Goal: Task Accomplishment & Management: Manage account settings

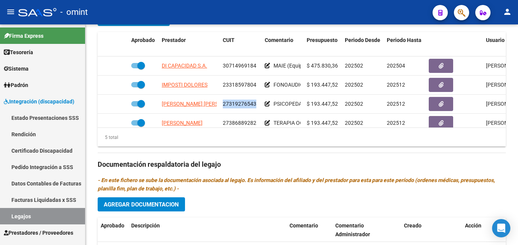
scroll to position [328, 0]
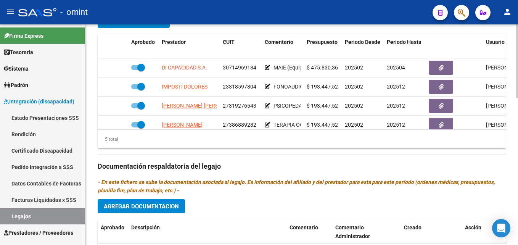
drag, startPoint x: 499, startPoint y: 72, endPoint x: 501, endPoint y: 91, distance: 19.1
click at [501, 91] on datatable-body "DI CAPACIDAD S.A. 30714969184 MAIE (Equipo) A partir de Mayo cambia de prestado…" at bounding box center [302, 93] width 408 height 71
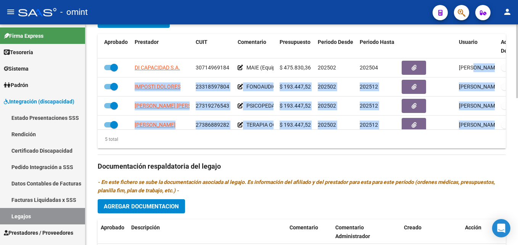
scroll to position [2, 27]
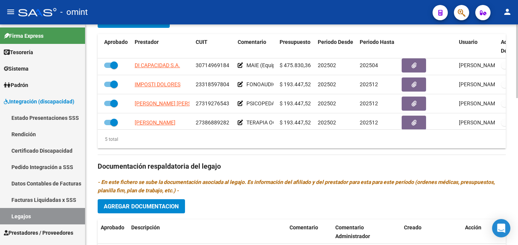
click at [512, 92] on div "arrow_back Editar 776 save Guardar cambios Legajo de Integración Modelo Formula…" at bounding box center [301, 27] width 432 height 661
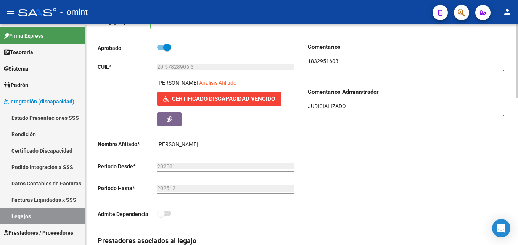
scroll to position [43, 0]
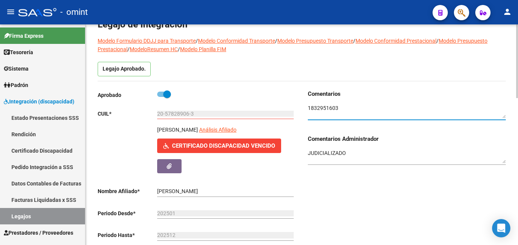
click at [311, 112] on textarea at bounding box center [407, 111] width 198 height 14
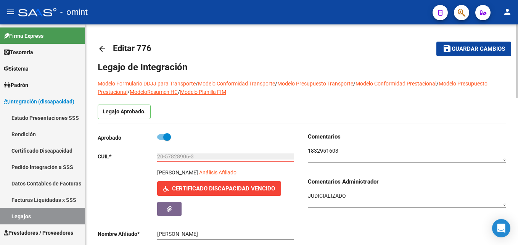
click at [107, 45] on link "arrow_back" at bounding box center [105, 49] width 15 height 18
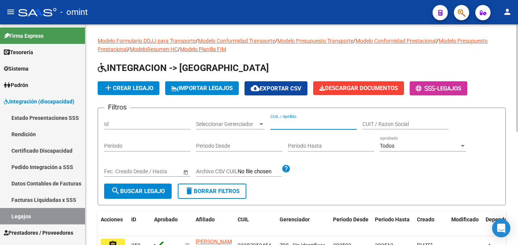
click at [303, 125] on input "CUIL / Apellido" at bounding box center [313, 124] width 86 height 6
paste input "20578421743"
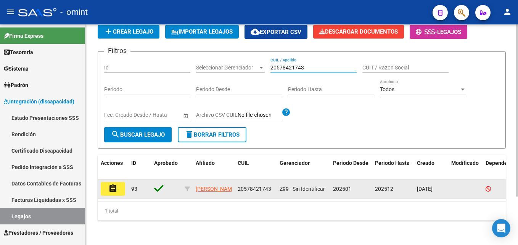
type input "20578421743"
click at [109, 182] on button "assignment" at bounding box center [113, 189] width 24 height 14
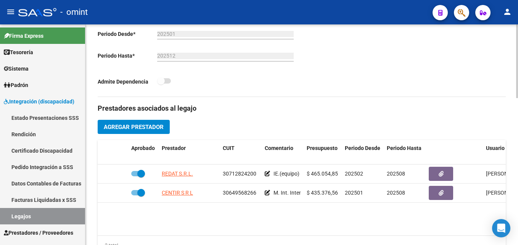
scroll to position [221, 0]
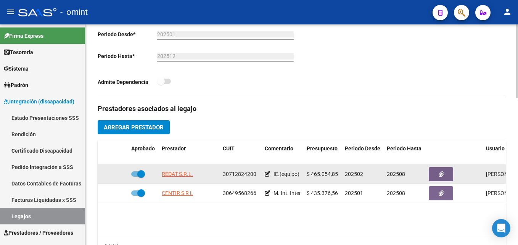
click at [236, 175] on span "30712824200" at bounding box center [240, 174] width 34 height 6
copy span "30712824200"
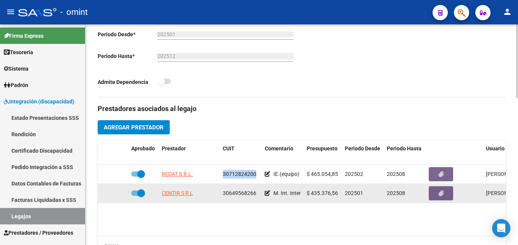
click at [237, 193] on span "30649568266" at bounding box center [240, 193] width 34 height 6
copy span "30649568266"
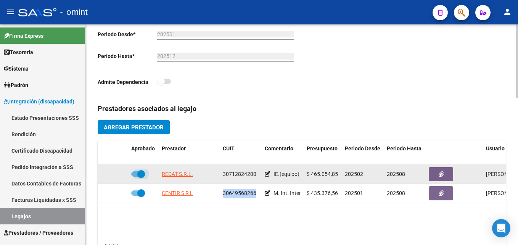
click at [135, 175] on span at bounding box center [138, 173] width 14 height 5
click at [135, 176] on input "checkbox" at bounding box center [135, 176] width 0 height 0
checkbox input "false"
click at [118, 173] on icon at bounding box center [116, 173] width 5 height 5
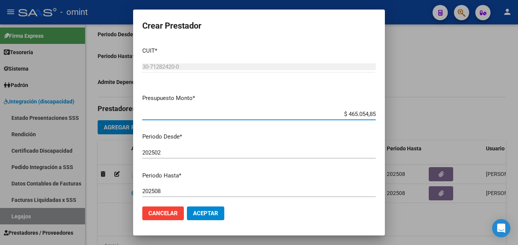
scroll to position [37, 0]
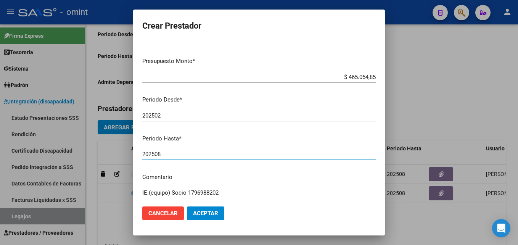
click at [175, 155] on input "202508" at bounding box center [258, 154] width 233 height 7
type input "202510"
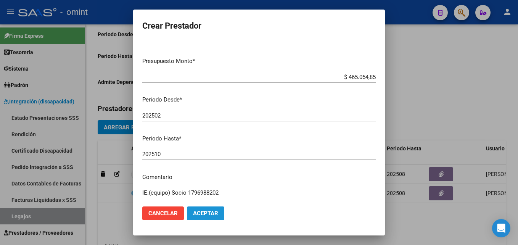
click at [208, 213] on span "Aceptar" at bounding box center [205, 213] width 25 height 7
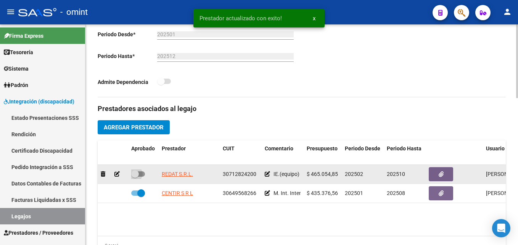
click at [132, 172] on span at bounding box center [135, 174] width 8 height 8
click at [135, 176] on input "checkbox" at bounding box center [135, 176] width 0 height 0
checkbox input "true"
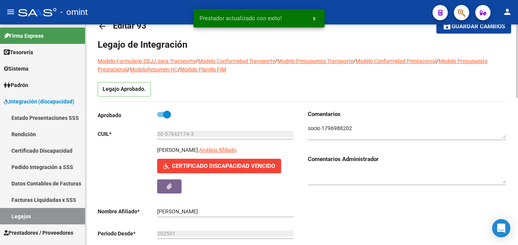
scroll to position [9, 0]
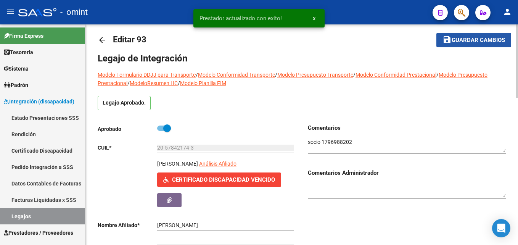
click at [454, 42] on span "Guardar cambios" at bounding box center [477, 40] width 53 height 7
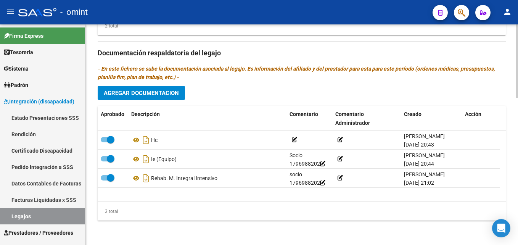
scroll to position [441, 0]
click at [151, 99] on button "Agregar Documentacion" at bounding box center [141, 93] width 87 height 14
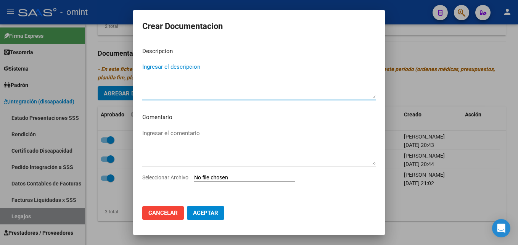
click at [159, 89] on textarea "Ingresar el descripcion" at bounding box center [258, 81] width 233 height 36
type textarea "Informe evolutivo - MAIE"
click at [207, 181] on input "Seleccionar Archivo" at bounding box center [244, 177] width 101 height 7
type input "C:\fakepath\1796988202_25072806230_otros.pdf"
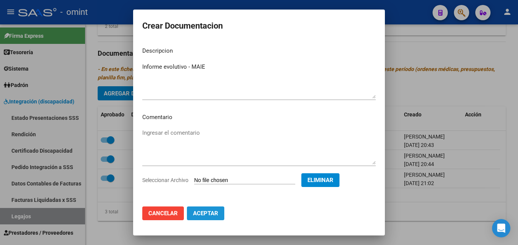
click at [213, 215] on span "Aceptar" at bounding box center [205, 213] width 25 height 7
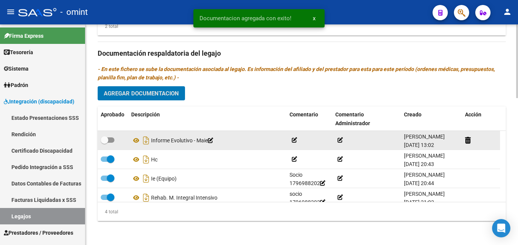
click at [111, 140] on span at bounding box center [108, 139] width 14 height 5
click at [104, 143] on input "checkbox" at bounding box center [104, 143] width 0 height 0
checkbox input "true"
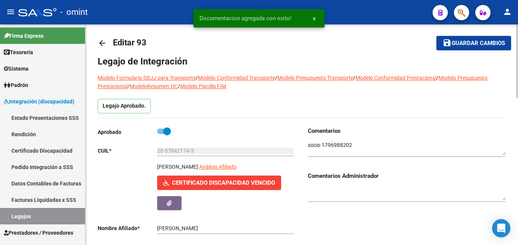
scroll to position [0, 0]
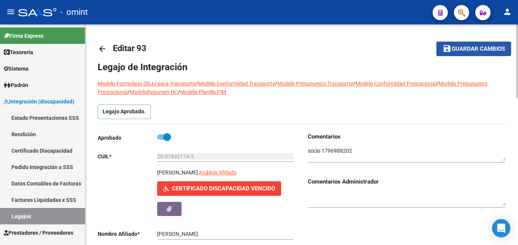
click at [459, 48] on span "Guardar cambios" at bounding box center [477, 49] width 53 height 7
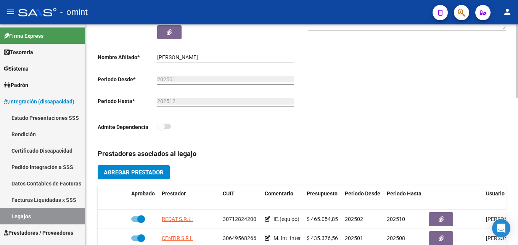
scroll to position [178, 0]
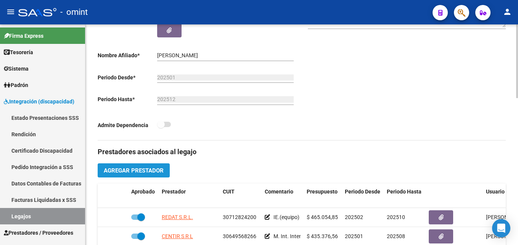
click at [153, 174] on button "Agregar Prestador" at bounding box center [134, 170] width 72 height 14
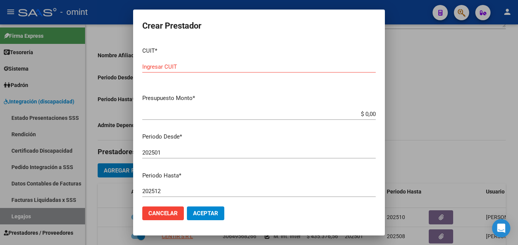
click at [425, 125] on div at bounding box center [259, 122] width 518 height 245
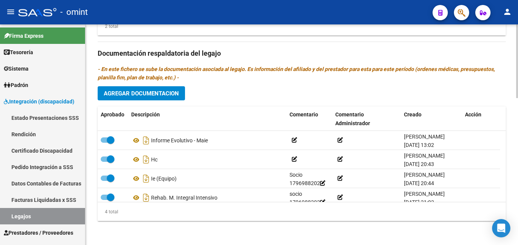
scroll to position [441, 0]
click at [141, 97] on button "Agregar Documentacion" at bounding box center [141, 93] width 87 height 14
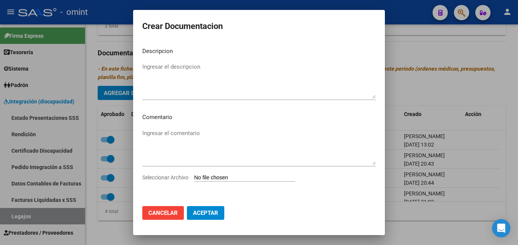
click at [223, 176] on input "Seleccionar Archivo" at bounding box center [244, 177] width 101 height 7
type input "C:\fakepath\1796988202_25073007050_239345.pdf"
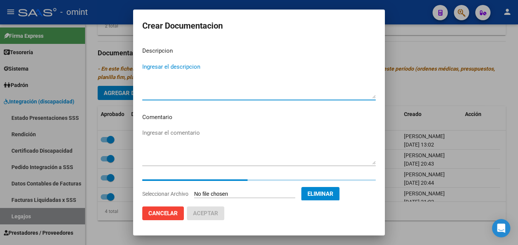
click at [187, 85] on textarea "Ingresar el descripcion" at bounding box center [258, 81] width 233 height 36
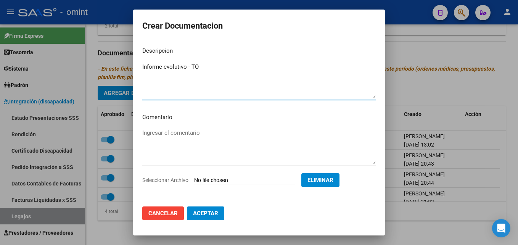
type textarea "Informe evolutivo - TO"
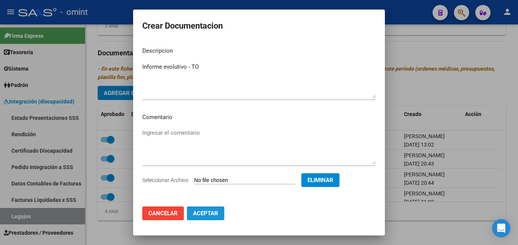
click at [216, 209] on button "Aceptar" at bounding box center [205, 213] width 37 height 14
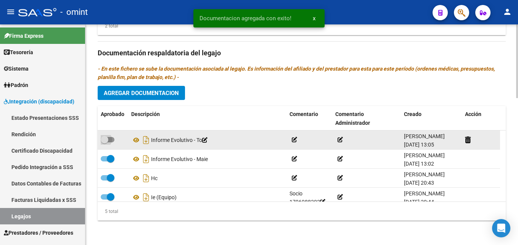
click at [109, 140] on span at bounding box center [108, 139] width 14 height 5
click at [104, 142] on input "checkbox" at bounding box center [104, 142] width 0 height 0
checkbox input "true"
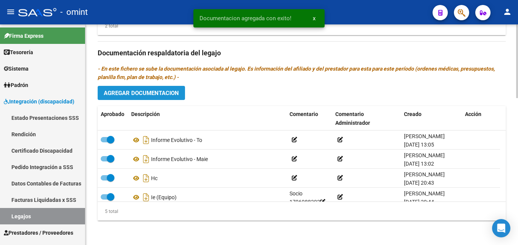
click at [138, 97] on button "Agregar Documentacion" at bounding box center [141, 93] width 87 height 14
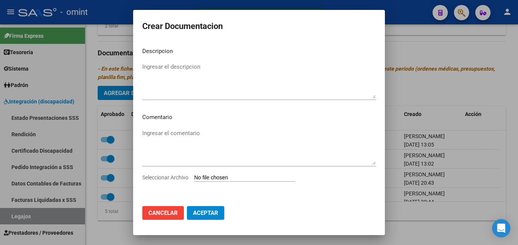
click at [241, 176] on input "Seleccionar Archivo" at bounding box center [244, 177] width 101 height 7
type input "C:\fakepath\1796988202_25073007051_239346.pdf"
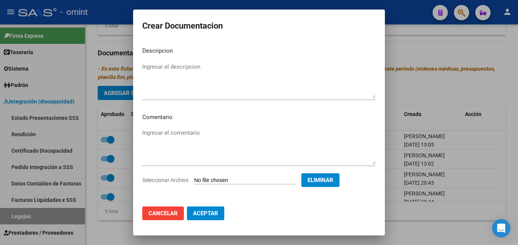
click at [184, 75] on textarea "Ingresar el descripcion" at bounding box center [258, 81] width 233 height 36
type textarea "i"
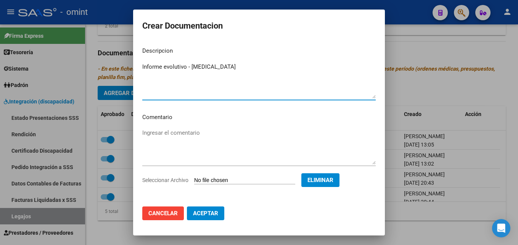
type textarea "Informe evolutivo - Musicoterapia"
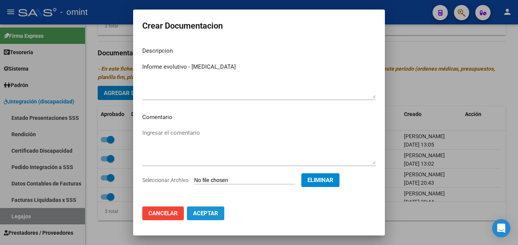
click at [216, 207] on button "Aceptar" at bounding box center [205, 213] width 37 height 14
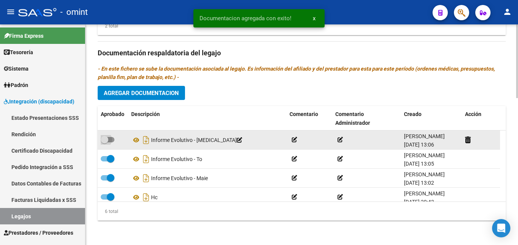
click at [109, 138] on span at bounding box center [108, 139] width 14 height 5
click at [104, 142] on input "checkbox" at bounding box center [104, 142] width 0 height 0
checkbox input "true"
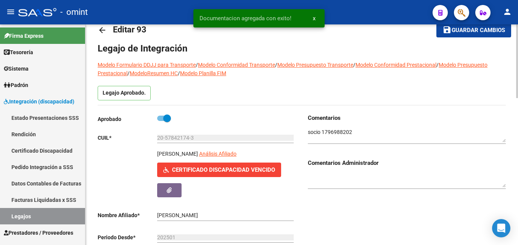
scroll to position [0, 0]
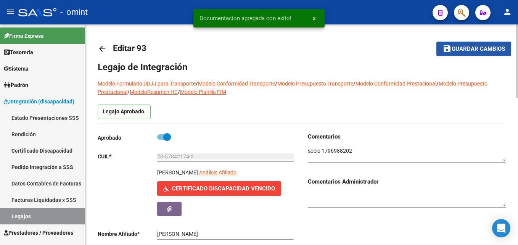
click at [446, 55] on button "save Guardar cambios" at bounding box center [473, 49] width 75 height 14
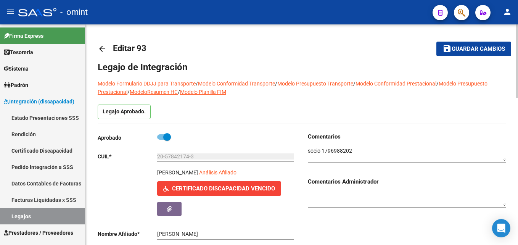
click at [106, 52] on mat-icon "arrow_back" at bounding box center [102, 48] width 9 height 9
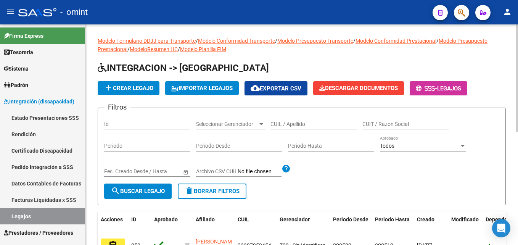
click at [294, 125] on input "CUIL / Apellido" at bounding box center [313, 124] width 86 height 6
paste input "20576582189"
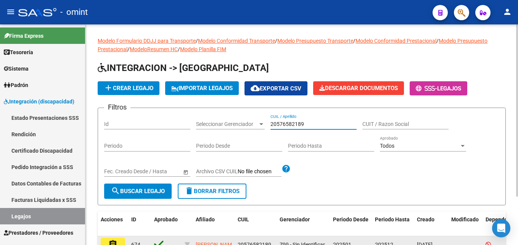
type input "20576582189"
click at [116, 241] on mat-icon "assignment" at bounding box center [112, 243] width 9 height 9
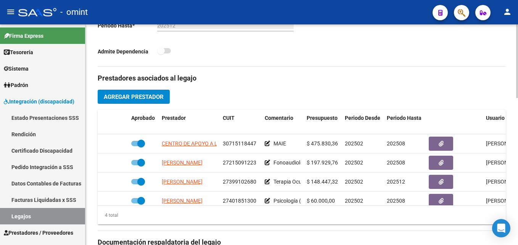
scroll to position [252, 0]
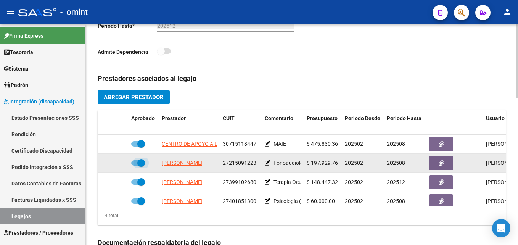
click at [141, 164] on span at bounding box center [141, 163] width 8 height 8
click at [135, 165] on input "checkbox" at bounding box center [135, 165] width 0 height 0
checkbox input "false"
click at [121, 161] on div at bounding box center [113, 163] width 24 height 9
click at [117, 161] on icon at bounding box center [116, 162] width 5 height 5
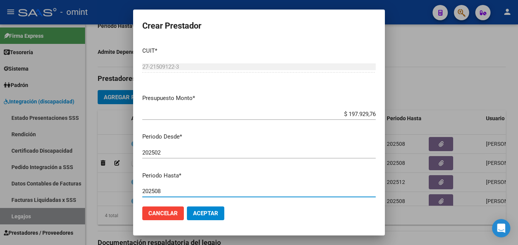
click at [173, 189] on input "202508" at bounding box center [258, 191] width 233 height 7
type input "202512"
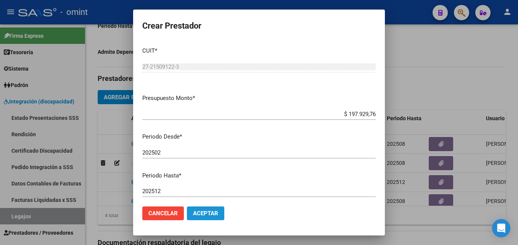
click at [207, 215] on span "Aceptar" at bounding box center [205, 213] width 25 height 7
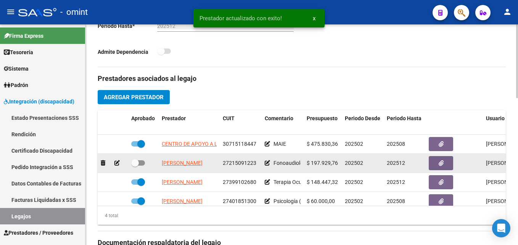
drag, startPoint x: 128, startPoint y: 162, endPoint x: 139, endPoint y: 166, distance: 11.2
click at [139, 166] on datatable-body-cell at bounding box center [143, 163] width 30 height 19
click at [139, 166] on label at bounding box center [138, 162] width 14 height 9
click at [135, 166] on input "checkbox" at bounding box center [135, 165] width 0 height 0
checkbox input "true"
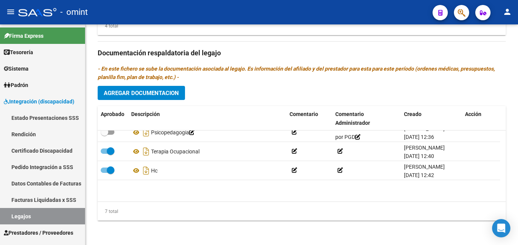
scroll to position [0, 0]
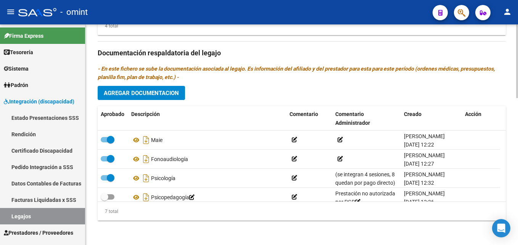
click at [129, 89] on span "Agregar Documentacion" at bounding box center [141, 92] width 75 height 7
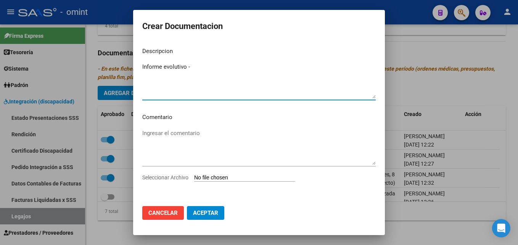
type textarea "Informe evolutivo -"
click at [232, 178] on input "Seleccionar Archivo" at bounding box center [244, 177] width 101 height 7
type input "C:\fakepath\1960691202_25071308120_form048.jpg"
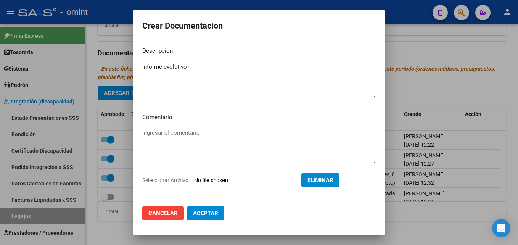
click at [209, 58] on mat-dialog-content "Descripcion Informe evolutivo - Ingresar el descripcion Comentario Ingresar el …" at bounding box center [259, 120] width 252 height 159
click at [216, 61] on div "Informe evolutivo - Ingresar el descripcion" at bounding box center [258, 80] width 233 height 39
click at [229, 66] on textarea "Informe evolutivo -" at bounding box center [258, 81] width 233 height 36
type textarea "Informe evolutivo - FONO"
drag, startPoint x: 210, startPoint y: 205, endPoint x: 214, endPoint y: 210, distance: 6.0
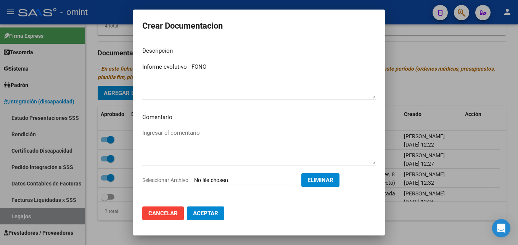
click at [214, 210] on mat-dialog-actions "Cancelar Aceptar" at bounding box center [258, 213] width 233 height 26
click at [214, 210] on span "Aceptar" at bounding box center [205, 213] width 25 height 7
checkbox input "true"
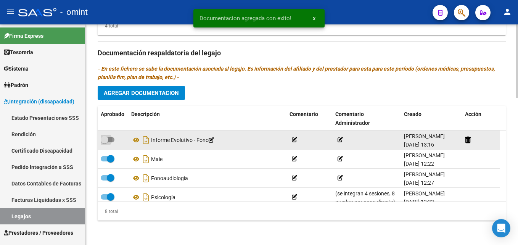
click at [110, 137] on span at bounding box center [108, 139] width 14 height 5
click at [104, 142] on input "checkbox" at bounding box center [104, 142] width 0 height 0
checkbox input "true"
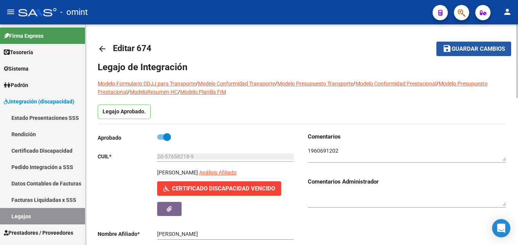
click at [446, 53] on button "save Guardar cambios" at bounding box center [473, 49] width 75 height 14
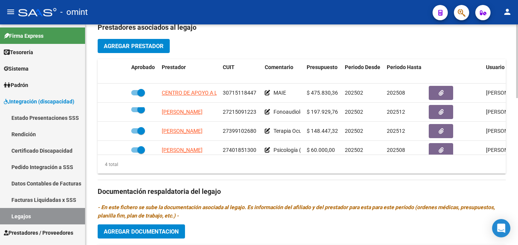
scroll to position [13, 0]
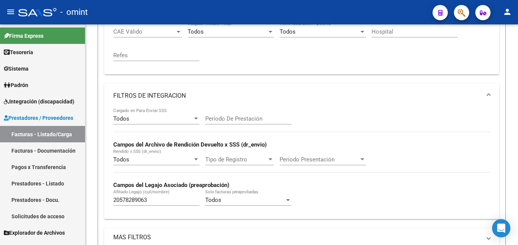
scroll to position [199, 0]
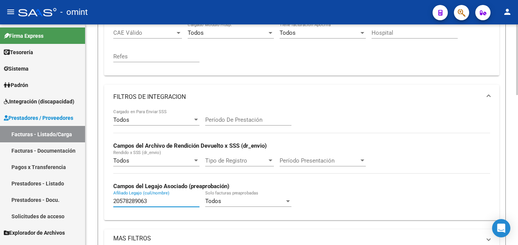
click at [134, 200] on input "20578289063" at bounding box center [156, 200] width 86 height 7
paste input "42174"
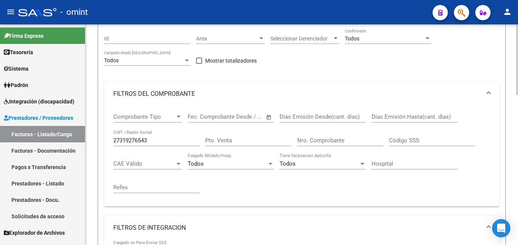
scroll to position [65, 0]
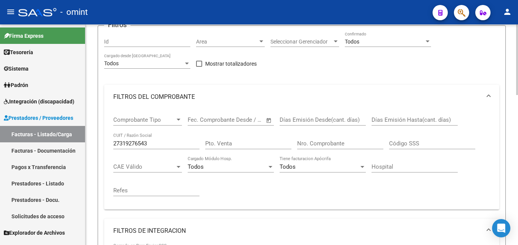
type input "20578421743"
click at [138, 140] on input "27319276543" at bounding box center [156, 143] width 86 height 7
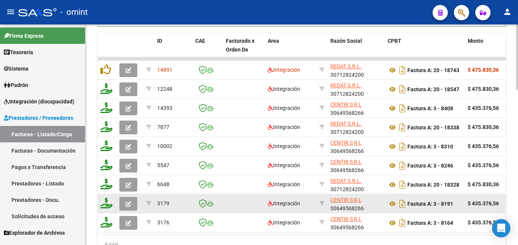
scroll to position [486, 0]
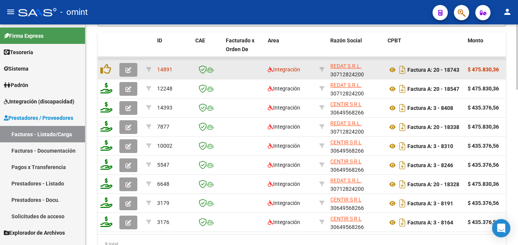
click at [128, 70] on icon "button" at bounding box center [128, 70] width 6 height 6
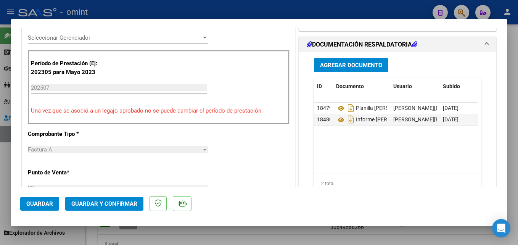
scroll to position [215, 0]
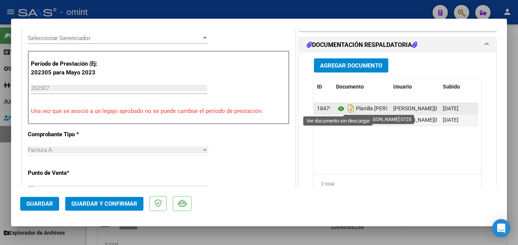
click at [337, 110] on icon at bounding box center [341, 108] width 10 height 9
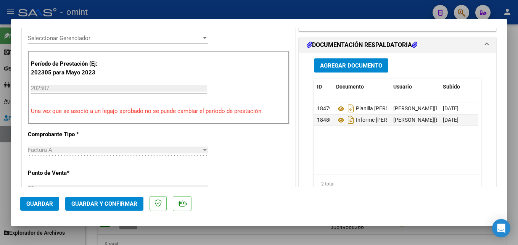
scroll to position [0, 0]
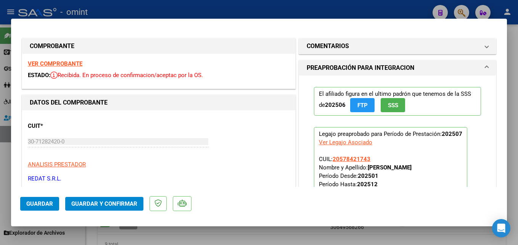
click at [75, 65] on strong "VER COMPROBANTE" at bounding box center [55, 63] width 55 height 7
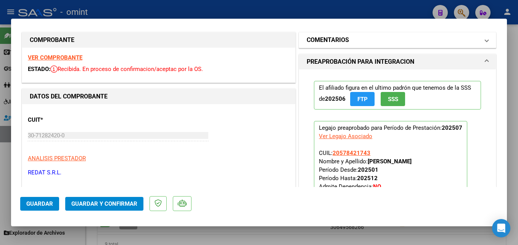
scroll to position [5, 0]
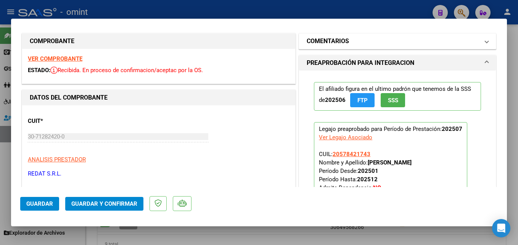
click at [342, 43] on h1 "COMENTARIOS" at bounding box center [327, 41] width 42 height 9
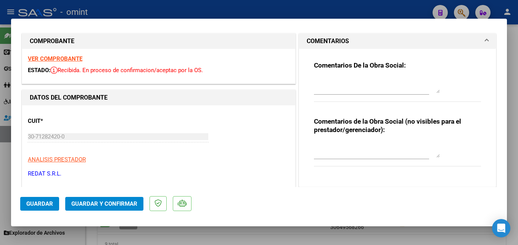
paste textarea "El informe [PERSON_NAME] debe ser presentado por la familia del socio, no se ge…"
click at [327, 89] on textarea at bounding box center [377, 85] width 126 height 15
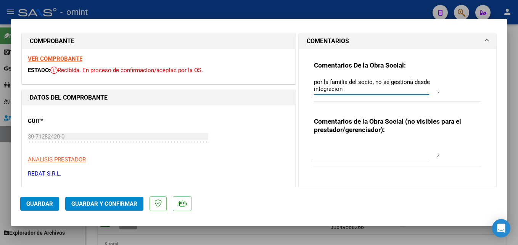
scroll to position [7, 0]
type textarea "El informe [PERSON_NAME] debe ser presentado por la familia del socio, no se ge…"
click at [110, 205] on span "Guardar y Confirmar" at bounding box center [104, 203] width 66 height 7
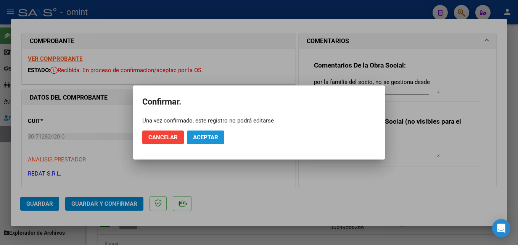
click at [207, 138] on span "Aceptar" at bounding box center [205, 137] width 25 height 7
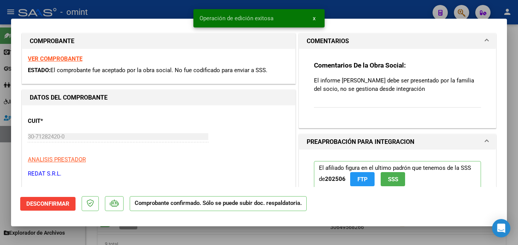
click at [128, 234] on div at bounding box center [259, 122] width 518 height 245
type input "$ 0,00"
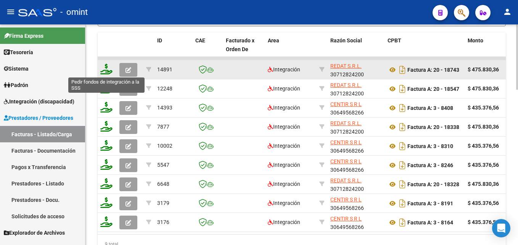
click at [104, 71] on icon at bounding box center [106, 69] width 12 height 11
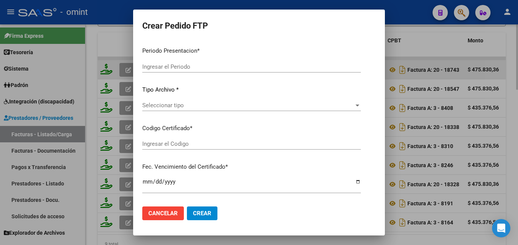
type input "202507"
type input "$ 475.830,36"
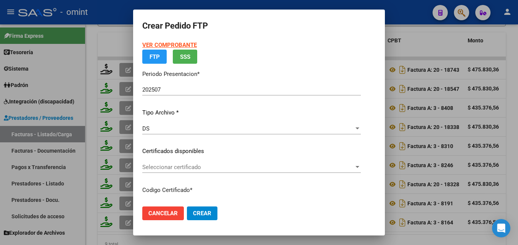
type input "2146329797"
type input "[DATE]"
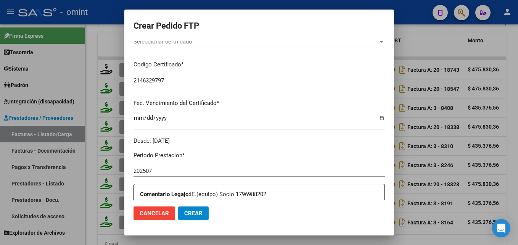
scroll to position [236, 0]
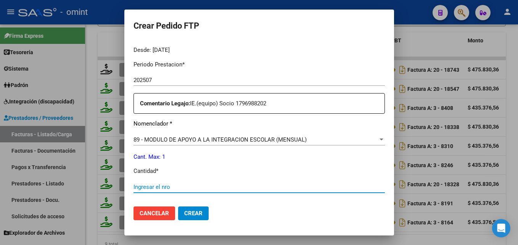
click at [193, 185] on input "Ingresar el nro" at bounding box center [258, 186] width 251 height 7
type input "1"
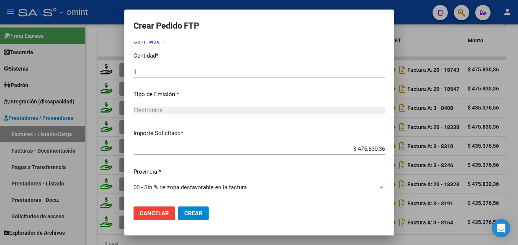
scroll to position [351, 0]
click at [184, 212] on span "Crear" at bounding box center [193, 213] width 18 height 7
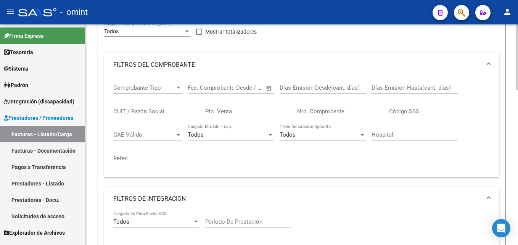
scroll to position [86, 0]
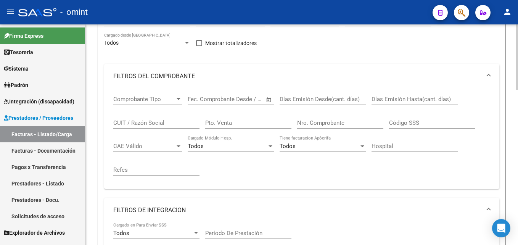
click at [145, 120] on input "CUIT / Razón Social" at bounding box center [156, 122] width 86 height 7
paste input "30712824200"
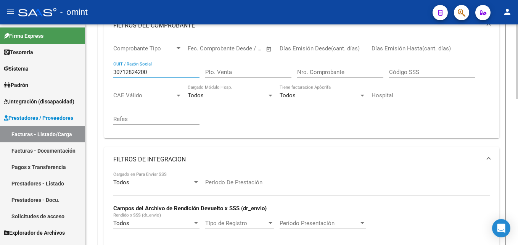
scroll to position [130, 0]
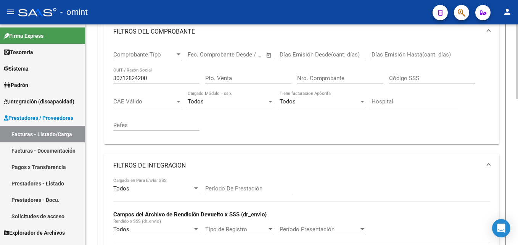
click at [126, 81] on div "30712824200 CUIT / Razón Social" at bounding box center [156, 79] width 86 height 24
click at [126, 81] on input "30712824200" at bounding box center [156, 78] width 86 height 7
paste input "649568266"
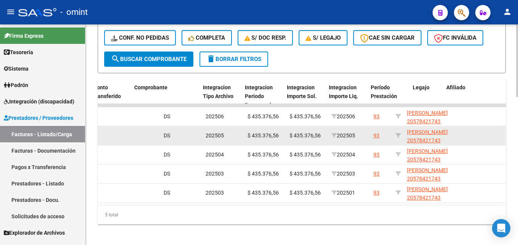
scroll to position [0, 860]
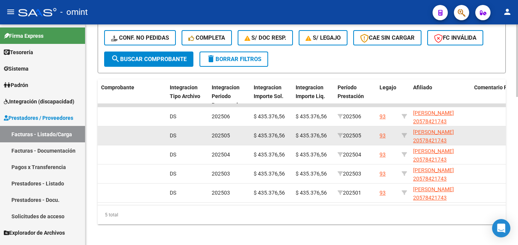
type input "30649568266"
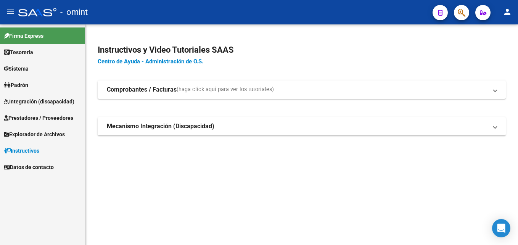
click at [193, 74] on div "Instructivos y Video Tutoriales SAAS Centro de Ayuda - Administración de O.S. C…" at bounding box center [301, 98] width 432 height 148
